Goal: Register for event/course

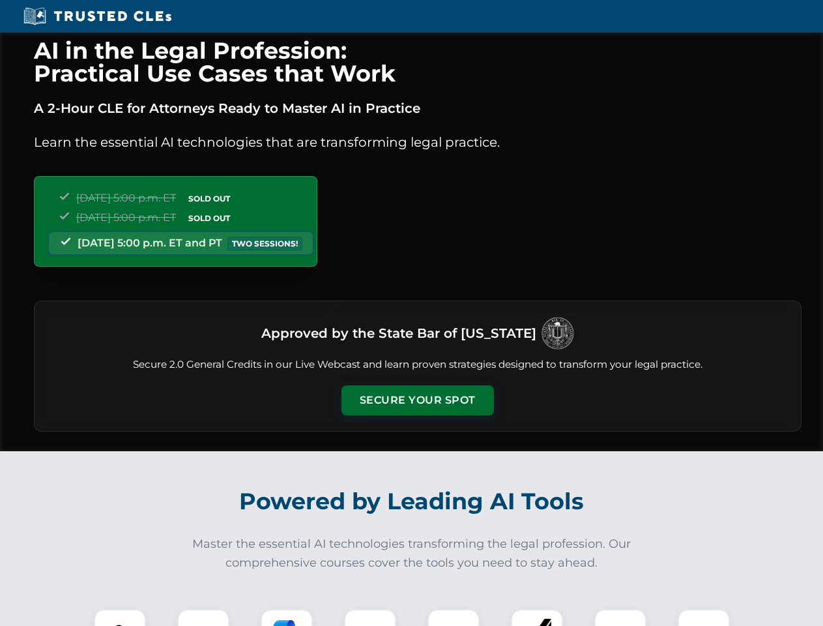
click at [417, 400] on button "Secure Your Spot" at bounding box center [418, 400] width 153 height 30
click at [120, 617] on img at bounding box center [120, 635] width 38 height 38
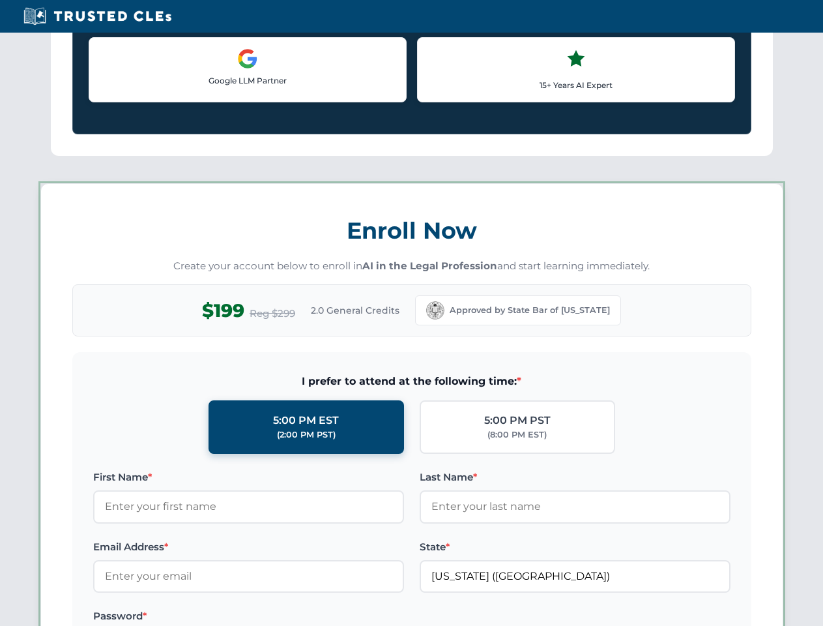
click at [287, 617] on label "Password *" at bounding box center [248, 616] width 311 height 16
